Goal: Task Accomplishment & Management: Complete application form

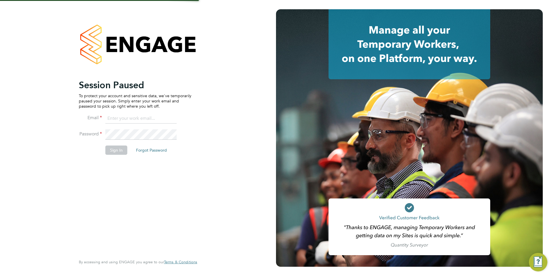
type input "[PERSON_NAME][EMAIL_ADDRESS][PERSON_NAME][DOMAIN_NAME]"
click at [116, 151] on button "Sign In" at bounding box center [116, 149] width 22 height 9
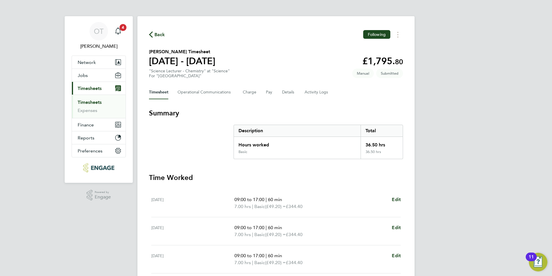
click at [161, 34] on span "Back" at bounding box center [160, 34] width 11 height 7
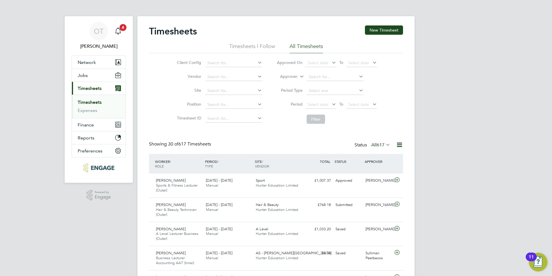
click at [382, 27] on button "New Timesheet" at bounding box center [384, 29] width 38 height 9
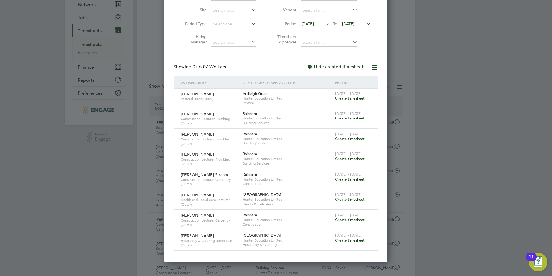
click at [357, 219] on span "Create timesheet" at bounding box center [349, 219] width 29 height 5
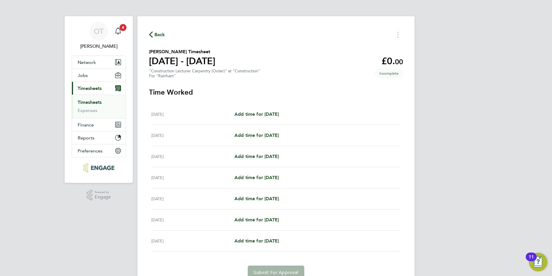
click at [158, 34] on span "Back" at bounding box center [160, 34] width 11 height 7
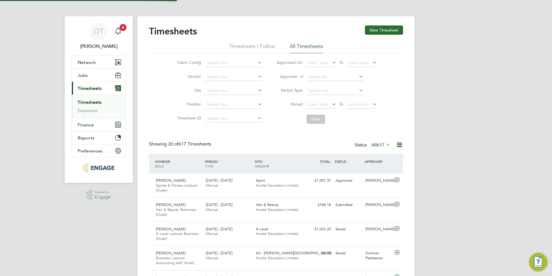
click at [396, 34] on button "New Timesheet" at bounding box center [384, 29] width 38 height 9
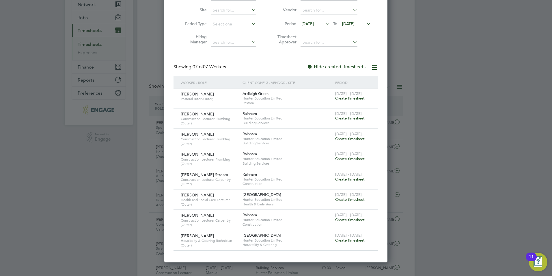
click at [343, 198] on span "Create timesheet" at bounding box center [349, 199] width 29 height 5
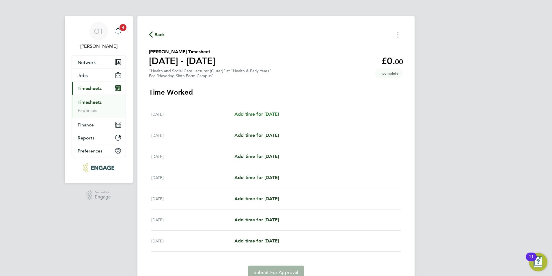
click at [263, 114] on span "Add time for Mon 22 Sep" at bounding box center [257, 113] width 44 height 5
select select "60"
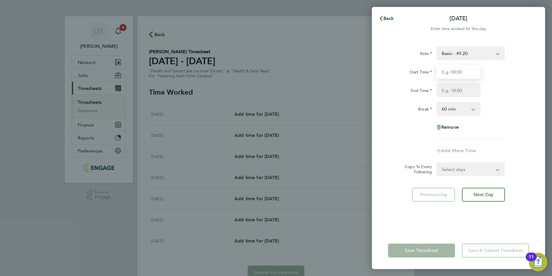
click at [452, 70] on input "Start Time" at bounding box center [459, 72] width 44 height 14
type input "09:00"
type input "17:00"
click at [480, 194] on div "Rate Basic - 49.20 Start Time 09:00 End Time 17:00 Break 0 min 15 min 30 min 45…" at bounding box center [458, 135] width 173 height 192
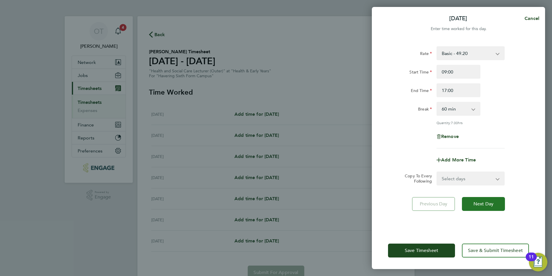
drag, startPoint x: 490, startPoint y: 200, endPoint x: 487, endPoint y: 184, distance: 16.0
click at [491, 200] on button "Next Day" at bounding box center [483, 204] width 43 height 14
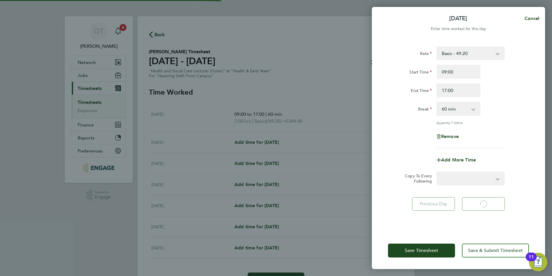
select select "60"
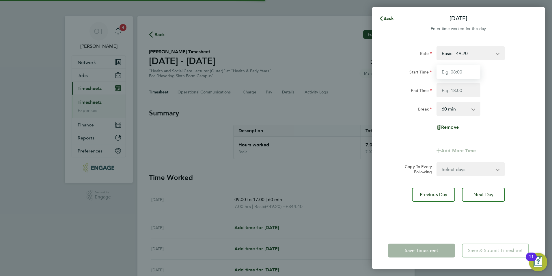
click at [460, 73] on input "Start Time" at bounding box center [459, 72] width 44 height 14
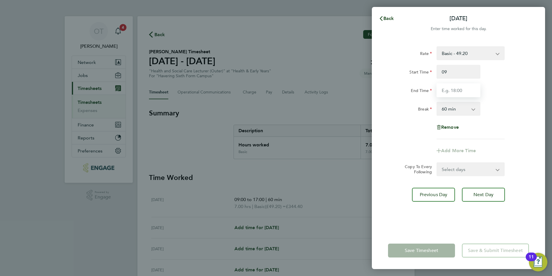
type input "09:00"
type input "17:00"
drag, startPoint x: 500, startPoint y: 73, endPoint x: 498, endPoint y: 89, distance: 16.2
click at [500, 73] on div "Start Time 09:00" at bounding box center [459, 72] width 146 height 14
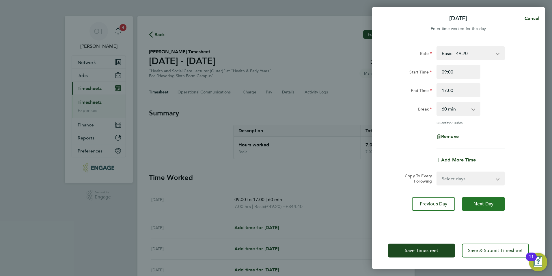
click at [482, 201] on span "Next Day" at bounding box center [484, 204] width 20 height 6
select select "60"
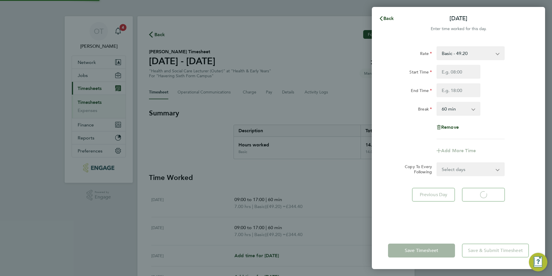
select select "60"
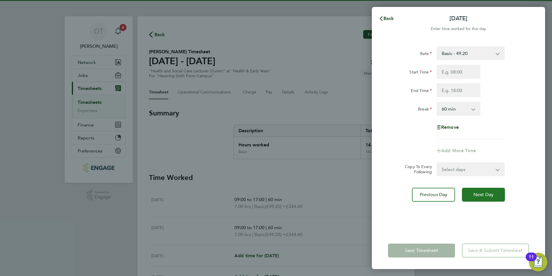
click at [496, 199] on button "Next Day" at bounding box center [483, 195] width 43 height 14
select select "60"
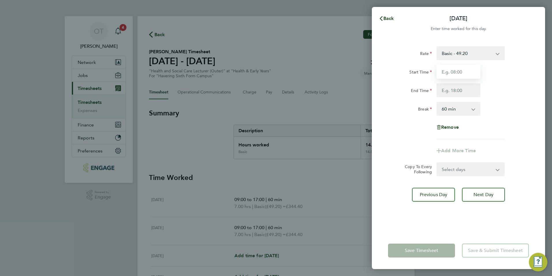
click at [459, 72] on input "Start Time" at bounding box center [459, 72] width 44 height 14
type input "09:00"
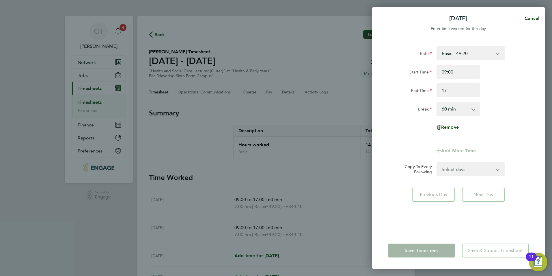
type input "17:00"
click at [524, 72] on div "Start Time 09:00" at bounding box center [459, 72] width 146 height 14
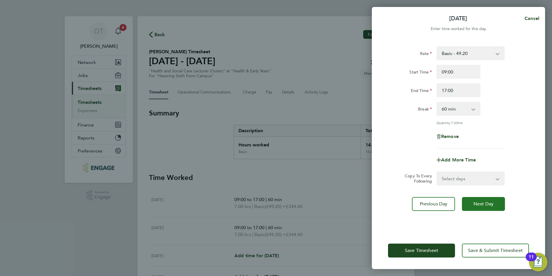
click at [494, 202] on span "Next Day" at bounding box center [484, 204] width 20 height 6
select select "60"
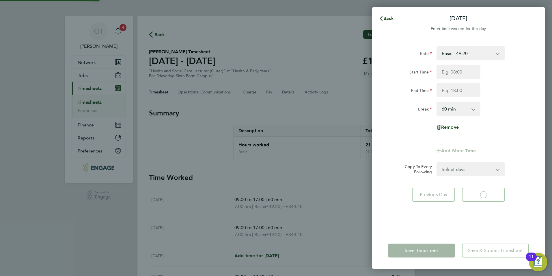
select select "60"
click at [464, 75] on input "Start Time" at bounding box center [459, 72] width 44 height 14
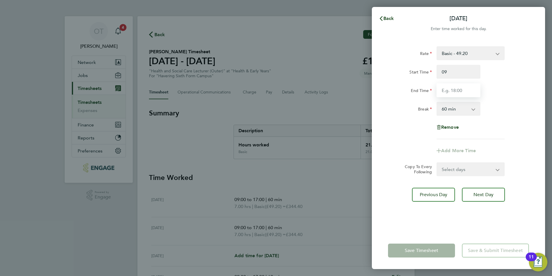
type input "09:00"
type input "17:00"
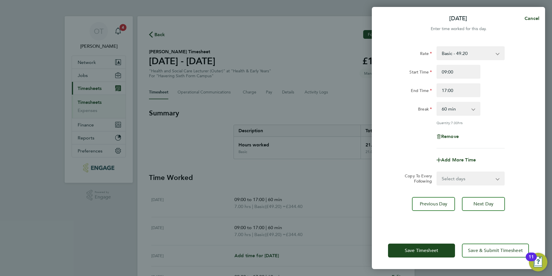
click at [428, 219] on div "Rate Basic - 49.20 Start Time 09:00 End Time 17:00 Break 0 min 15 min 30 min 45…" at bounding box center [458, 135] width 173 height 192
click at [428, 246] on button "Save Timesheet" at bounding box center [421, 250] width 67 height 14
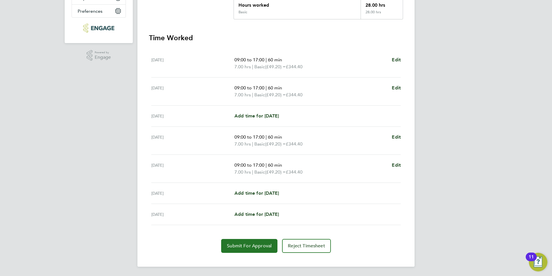
click at [260, 239] on button "Submit For Approval" at bounding box center [249, 246] width 56 height 14
